Goal: Find specific page/section: Find specific page/section

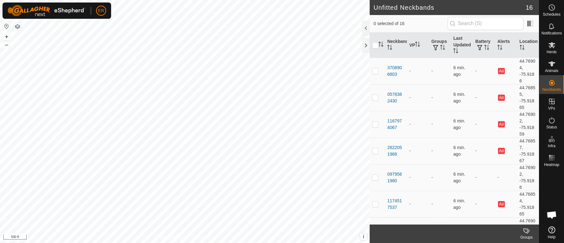
scroll to position [5197, 0]
click at [100, 11] on span "ER" at bounding box center [101, 11] width 6 height 7
click at [5, 35] on button "+" at bounding box center [7, 37] width 8 height 8
drag, startPoint x: 5, startPoint y: 35, endPoint x: 8, endPoint y: 39, distance: 5.1
click at [5, 35] on button "+" at bounding box center [7, 37] width 8 height 8
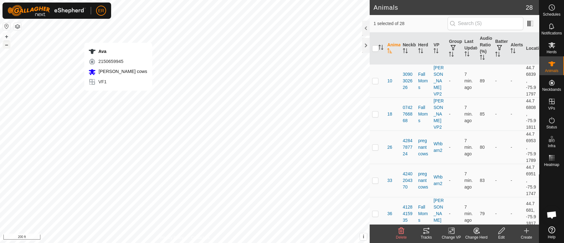
checkbox input "false"
click at [7, 46] on button "–" at bounding box center [7, 45] width 8 height 8
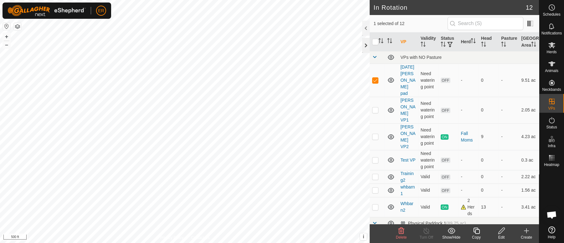
click at [365, 44] on div at bounding box center [366, 45] width 8 height 15
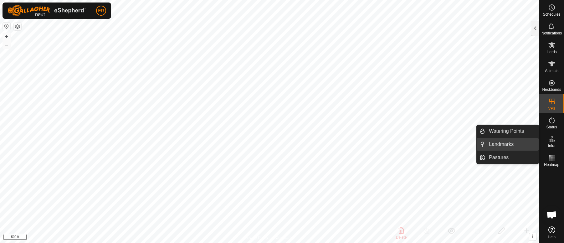
click at [502, 143] on link "Landmarks" at bounding box center [512, 144] width 54 height 13
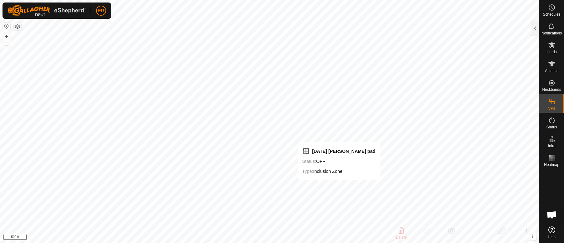
checkbox input "false"
